Goal: Navigation & Orientation: Find specific page/section

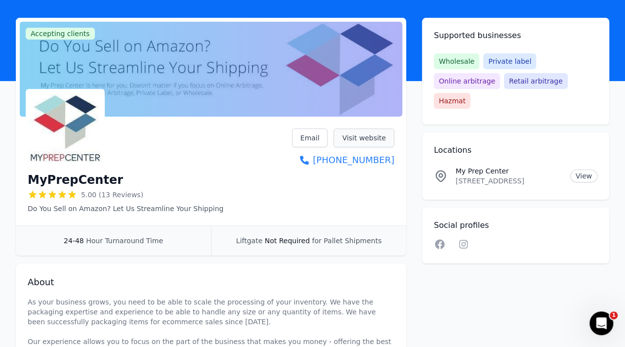
click at [351, 130] on link "Visit website" at bounding box center [364, 138] width 61 height 19
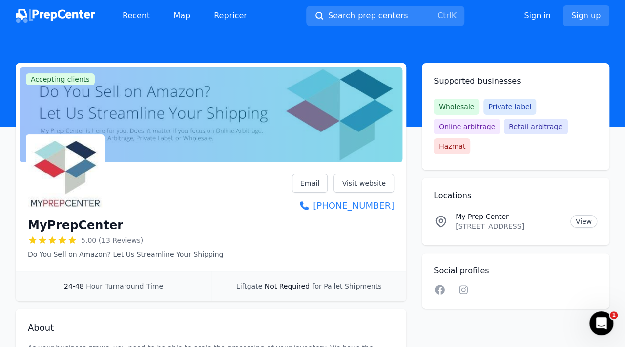
click at [50, 6] on div "Recent Map Repricer" at bounding box center [135, 16] width 239 height 20
click at [38, 11] on img at bounding box center [55, 16] width 79 height 14
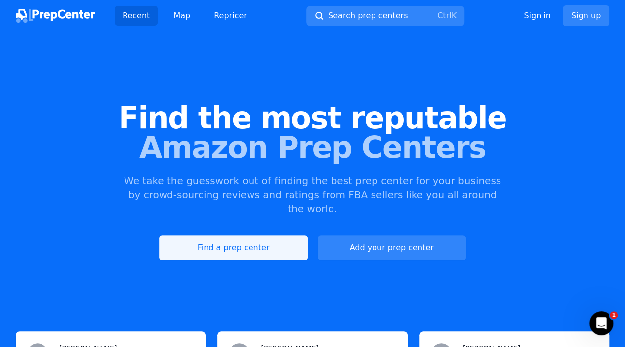
click at [290, 235] on link "Find a prep center" at bounding box center [233, 247] width 148 height 25
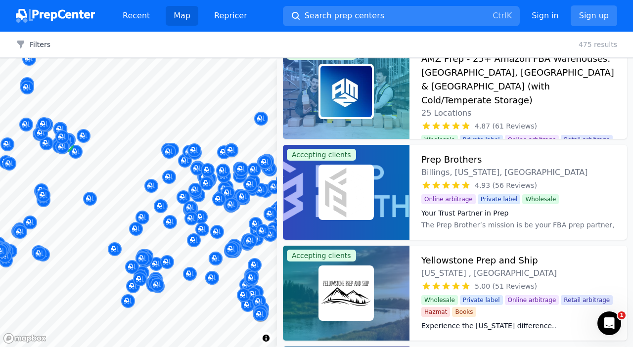
scroll to position [139, 0]
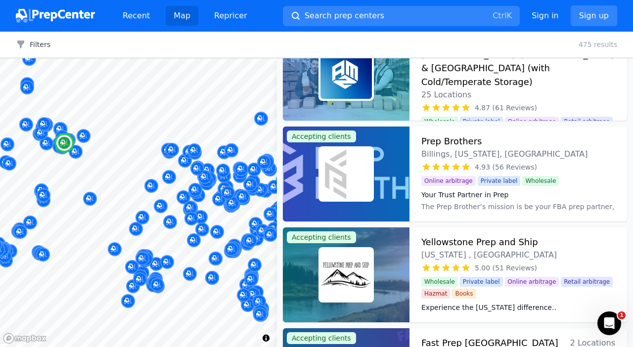
click at [389, 148] on div at bounding box center [346, 174] width 127 height 95
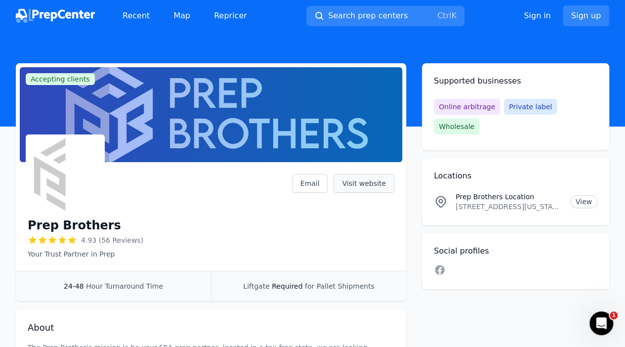
click at [369, 179] on link "Visit website" at bounding box center [364, 183] width 61 height 19
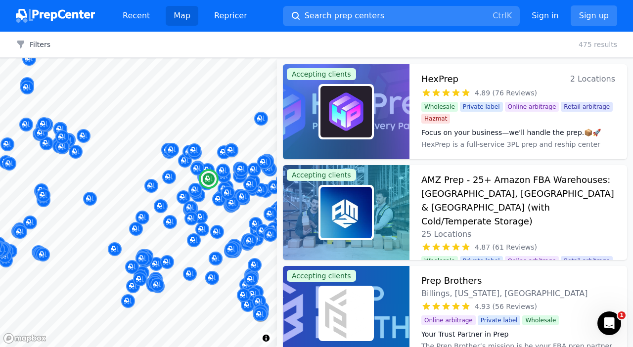
click at [371, 96] on img at bounding box center [345, 111] width 51 height 51
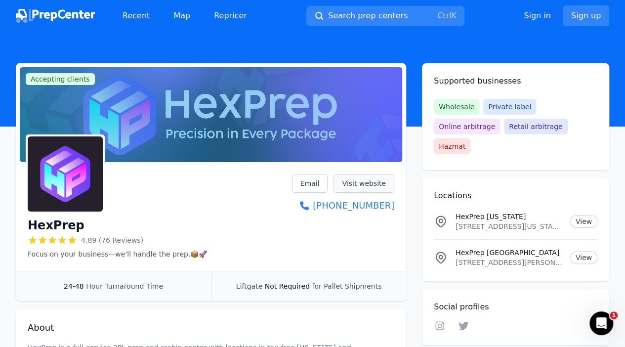
click at [372, 188] on link "Visit website" at bounding box center [364, 183] width 61 height 19
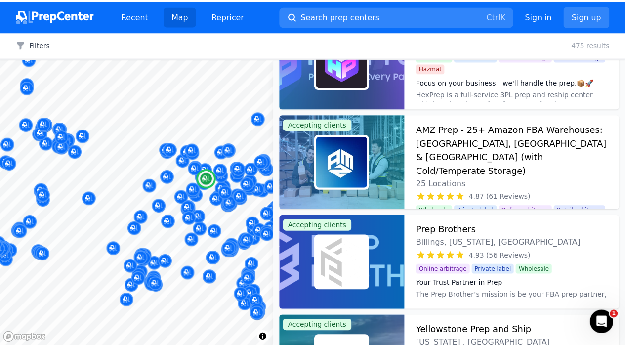
scroll to position [52, 0]
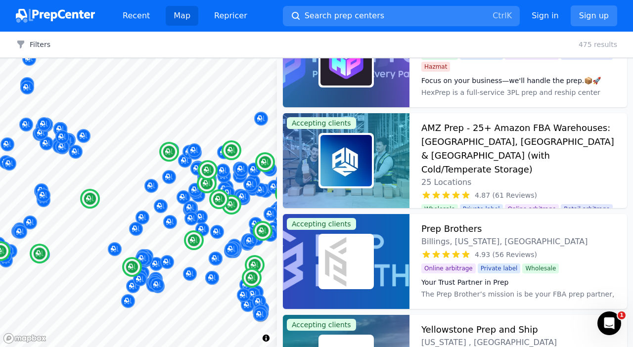
click at [353, 153] on img at bounding box center [345, 160] width 51 height 51
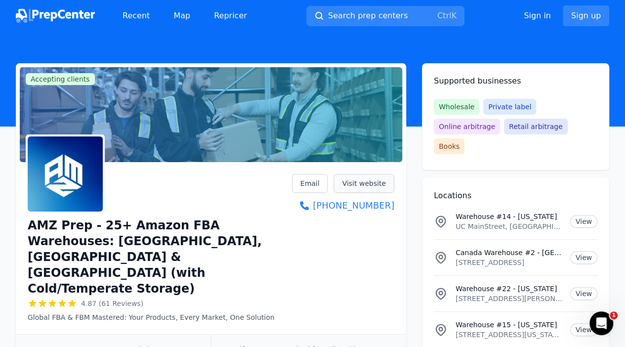
click at [355, 179] on link "Visit website" at bounding box center [364, 183] width 61 height 19
